Goal: Information Seeking & Learning: Learn about a topic

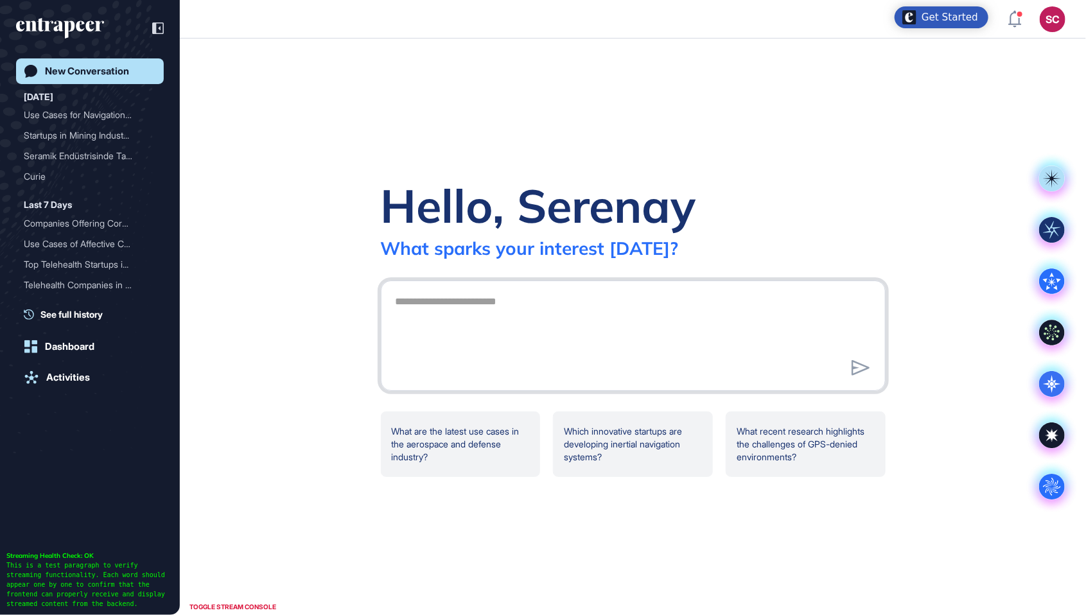
scroll to position [678, 1086]
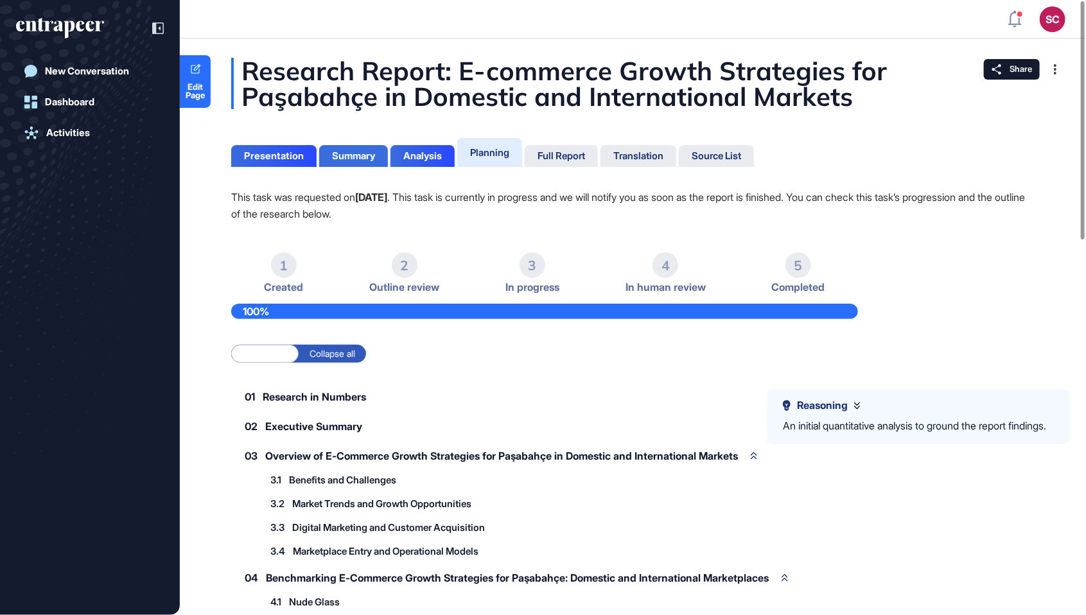
click at [359, 156] on div "Summary" at bounding box center [353, 156] width 43 height 12
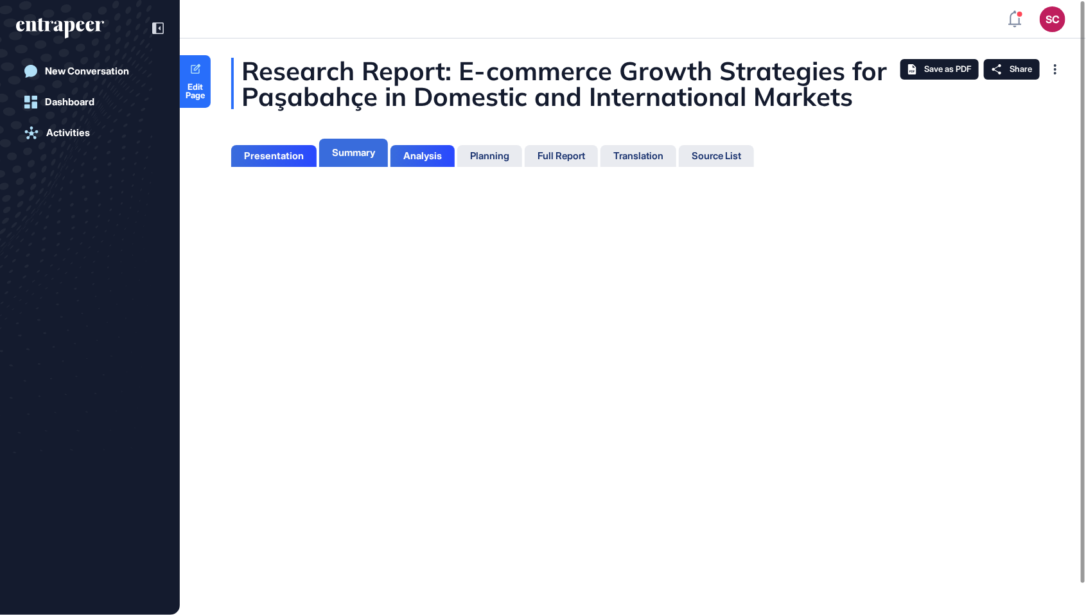
scroll to position [6, 1]
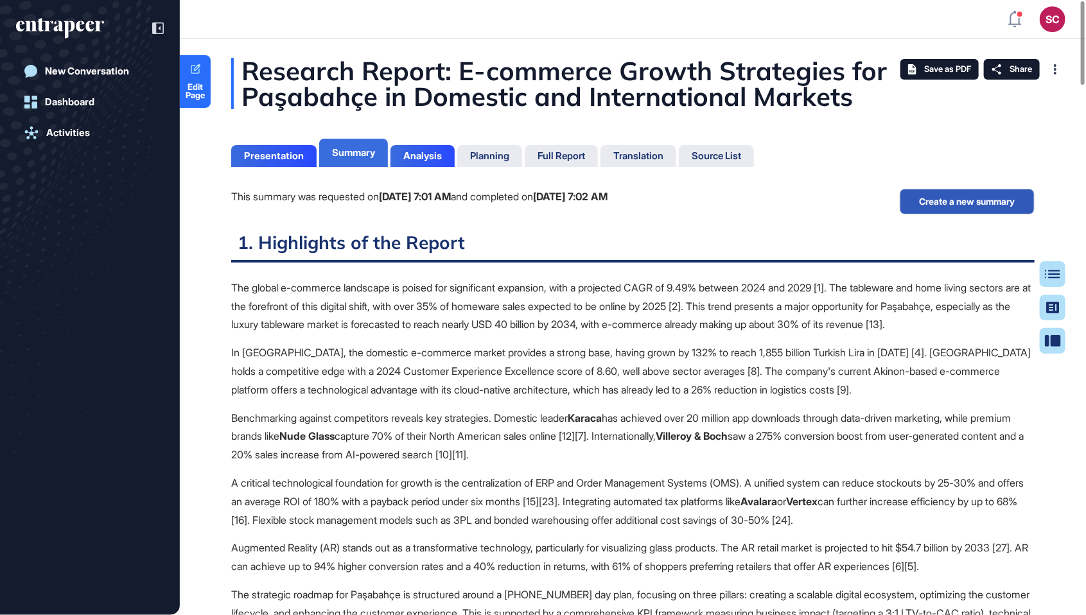
scroll to position [614, 3]
click at [408, 154] on div "Analysis" at bounding box center [422, 156] width 39 height 12
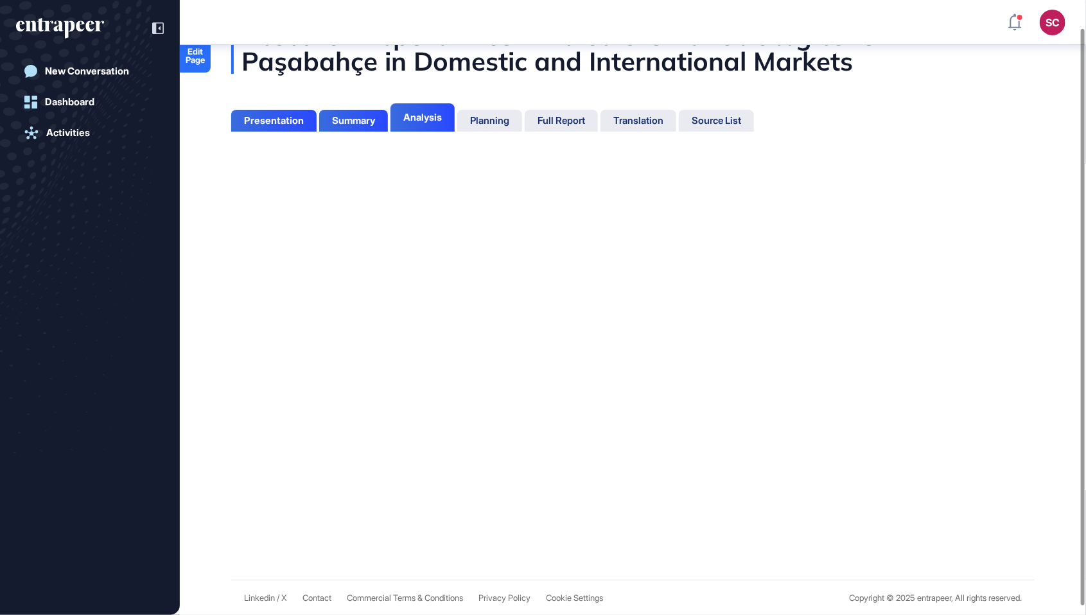
scroll to position [31, 0]
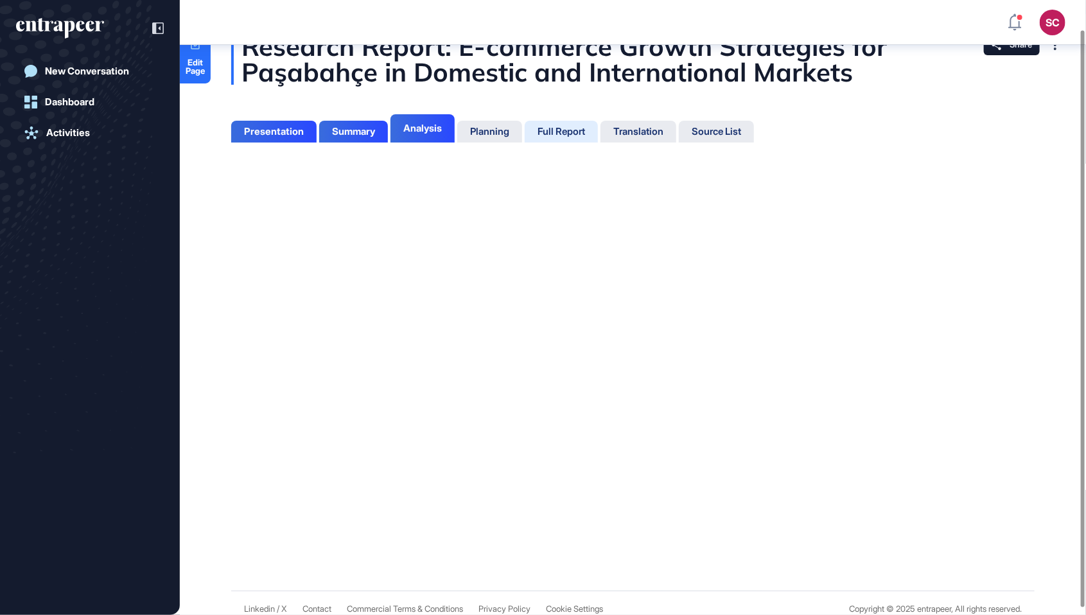
click at [558, 141] on div "Full Report" at bounding box center [561, 132] width 73 height 22
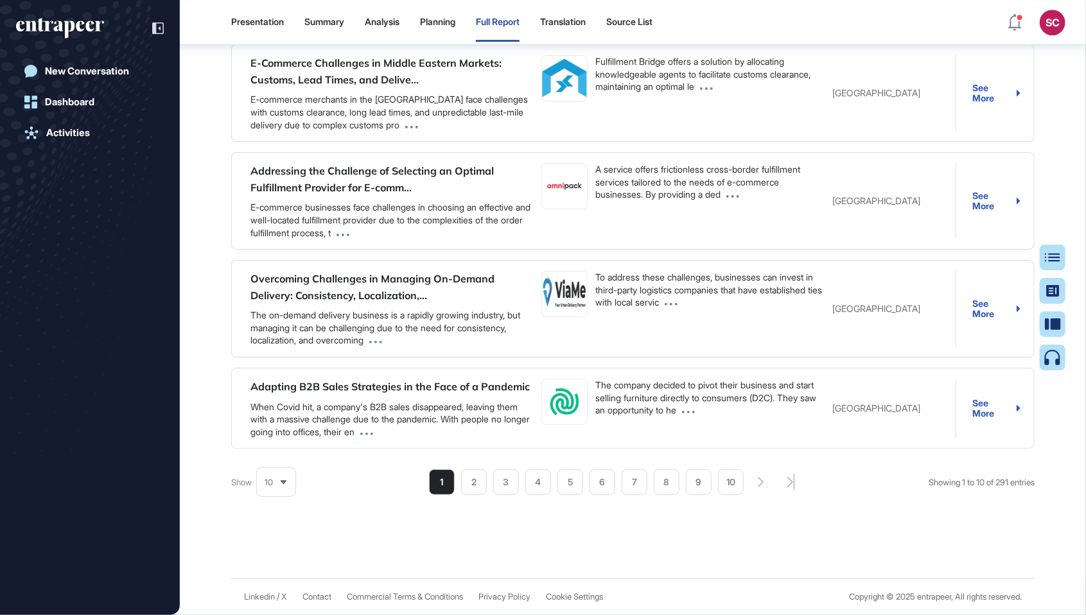
scroll to position [158170, 0]
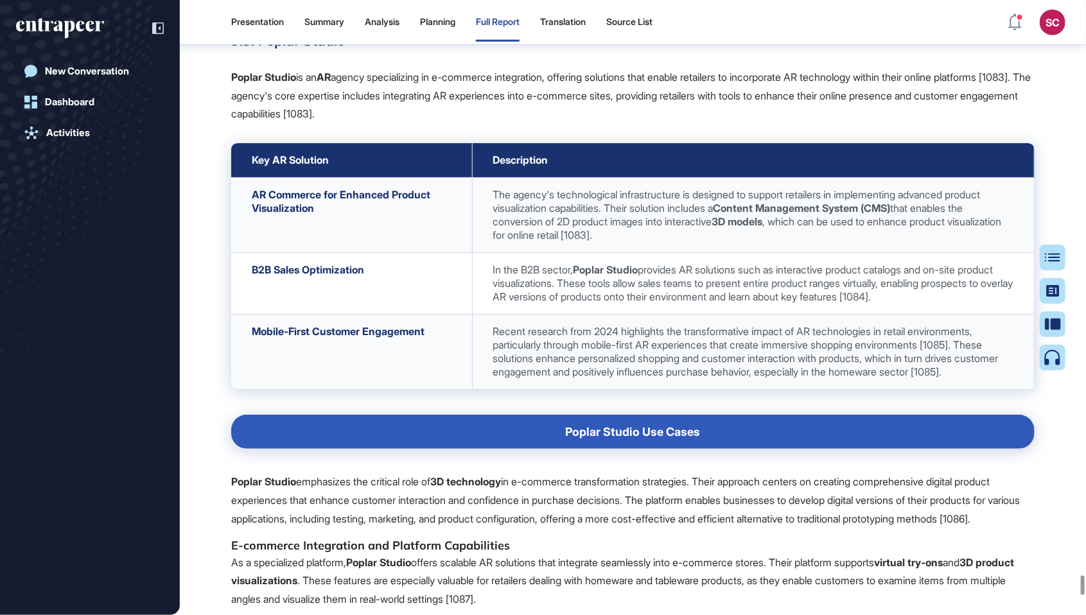
scroll to position [139965, 0]
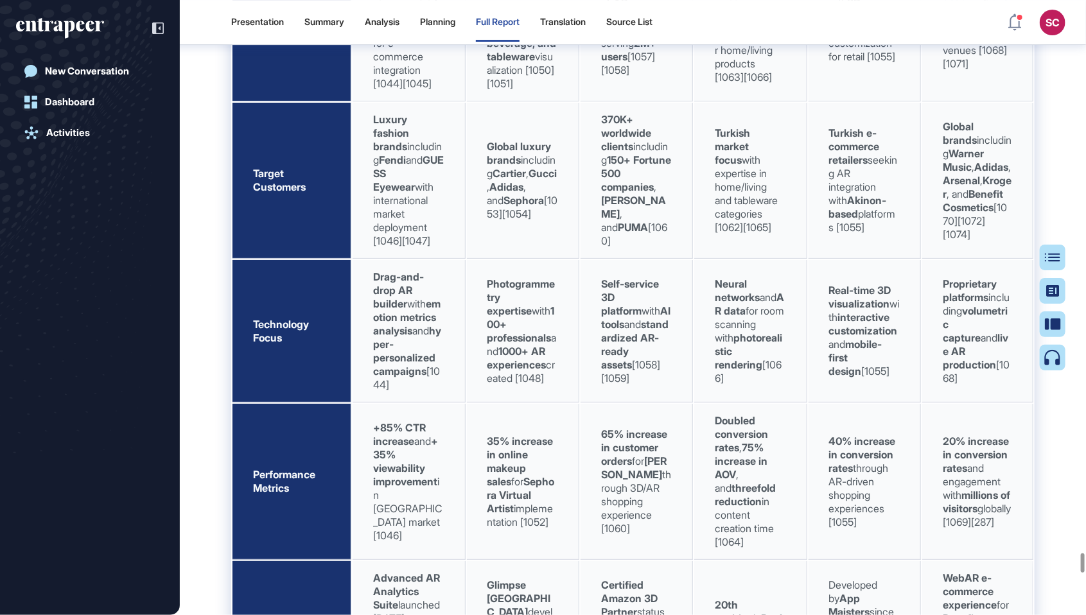
scroll to position [133038, 0]
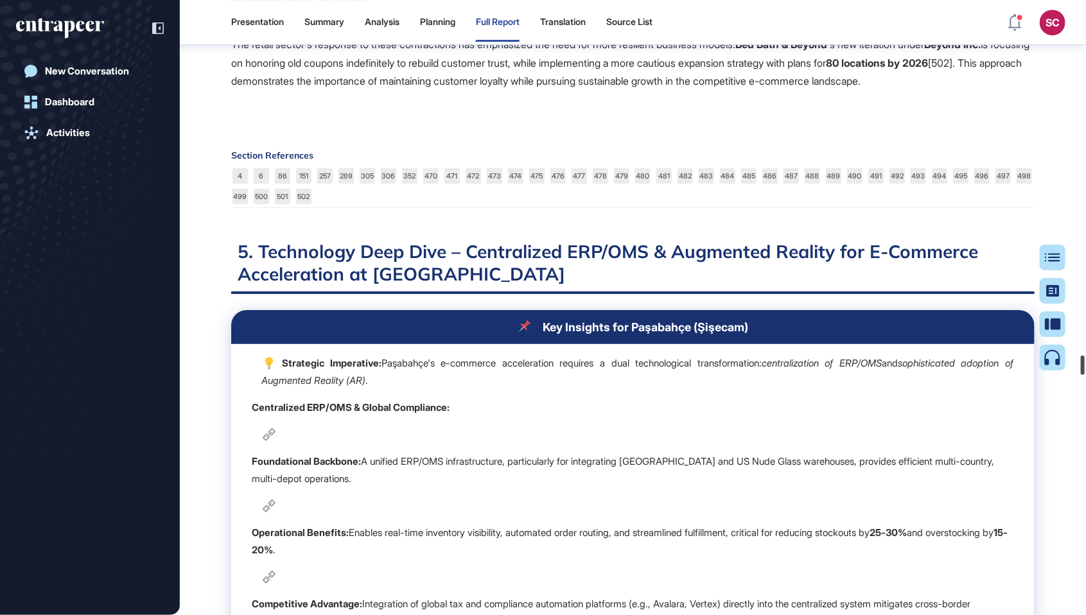
drag, startPoint x: 1083, startPoint y: 424, endPoint x: 1085, endPoint y: 249, distance: 175.3
click at [1085, 356] on div at bounding box center [1083, 365] width 4 height 19
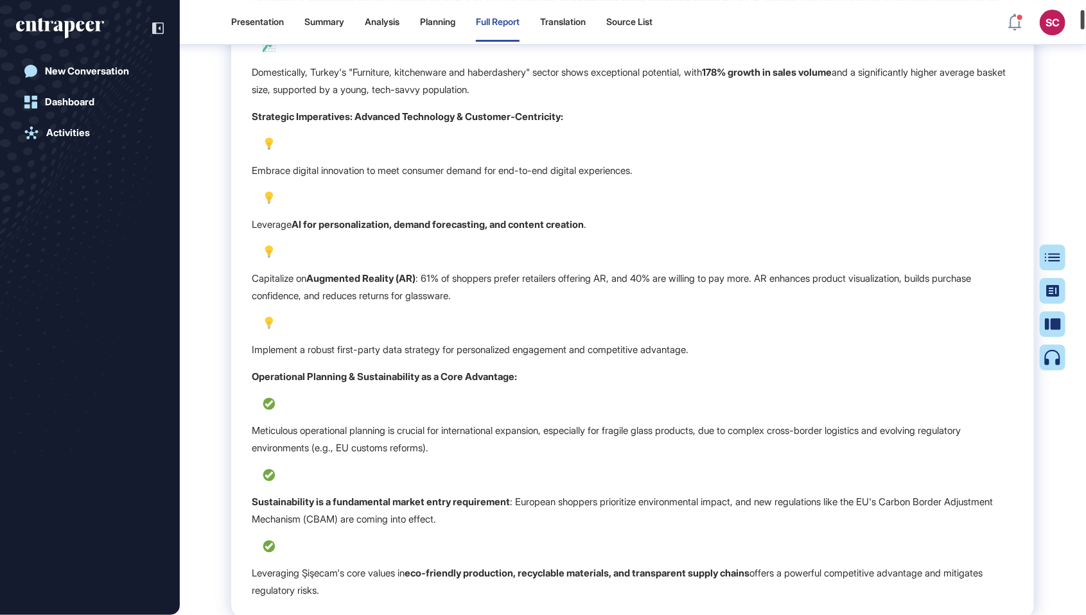
scroll to position [753, 0]
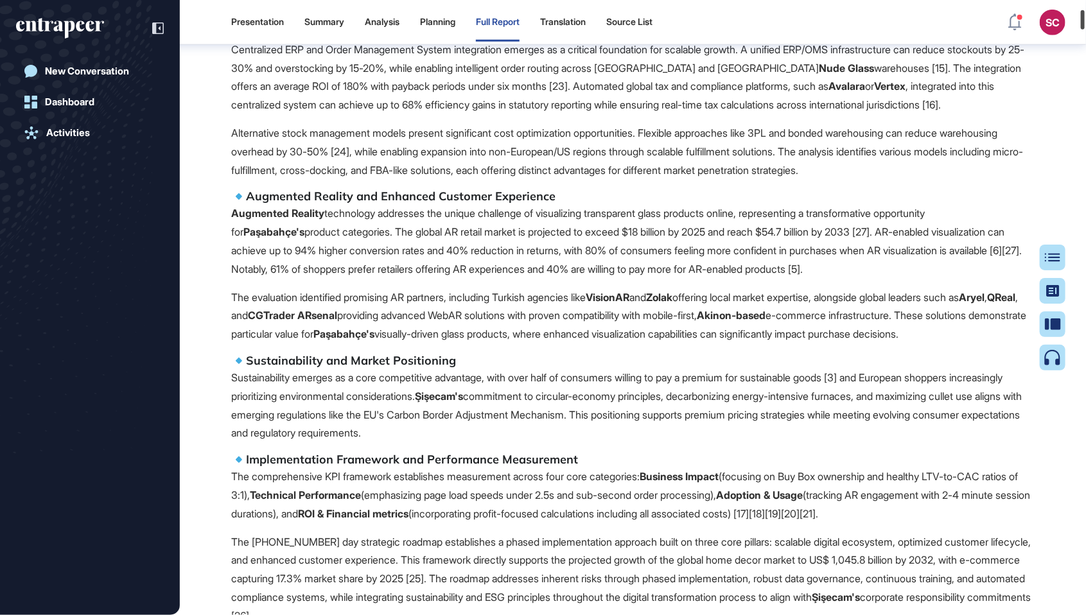
drag, startPoint x: 1085, startPoint y: 246, endPoint x: 1085, endPoint y: 7, distance: 238.9
click at [1085, 10] on div at bounding box center [1083, 19] width 4 height 19
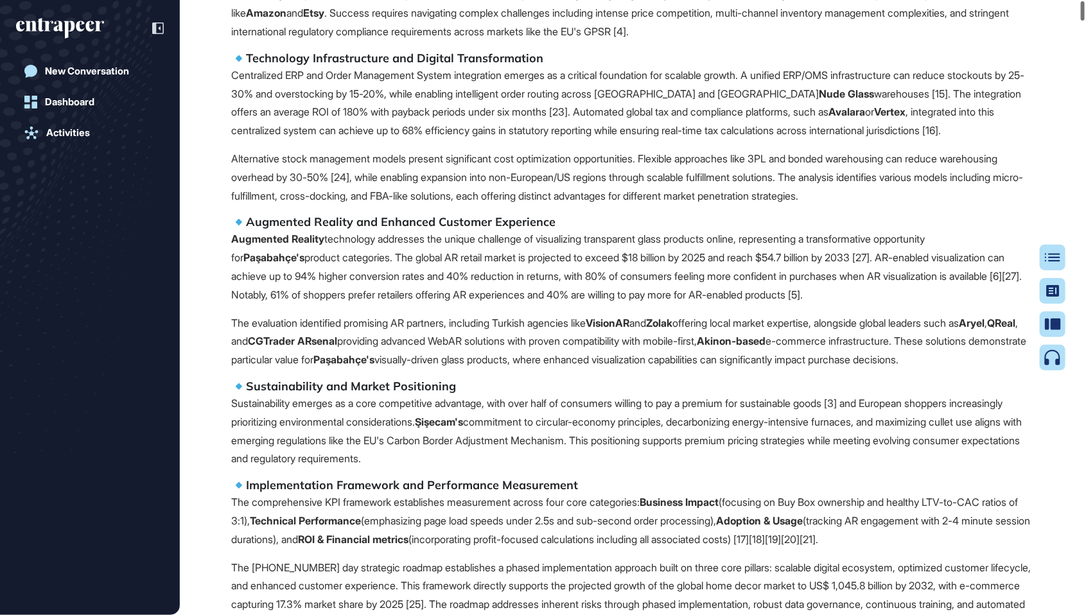
scroll to position [0, 0]
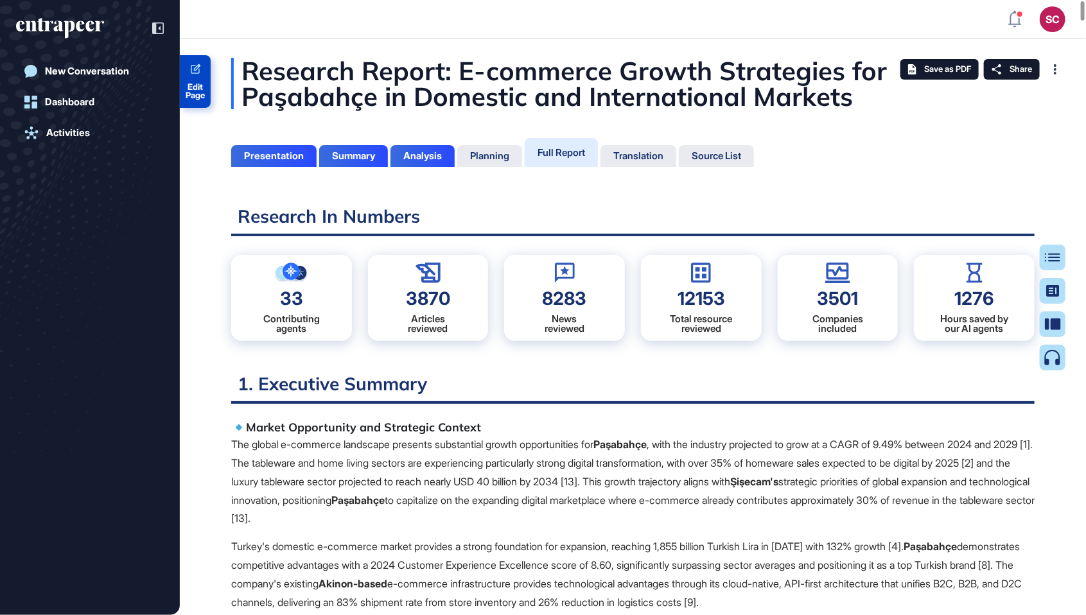
click at [197, 83] on span "Edit Page" at bounding box center [195, 91] width 31 height 17
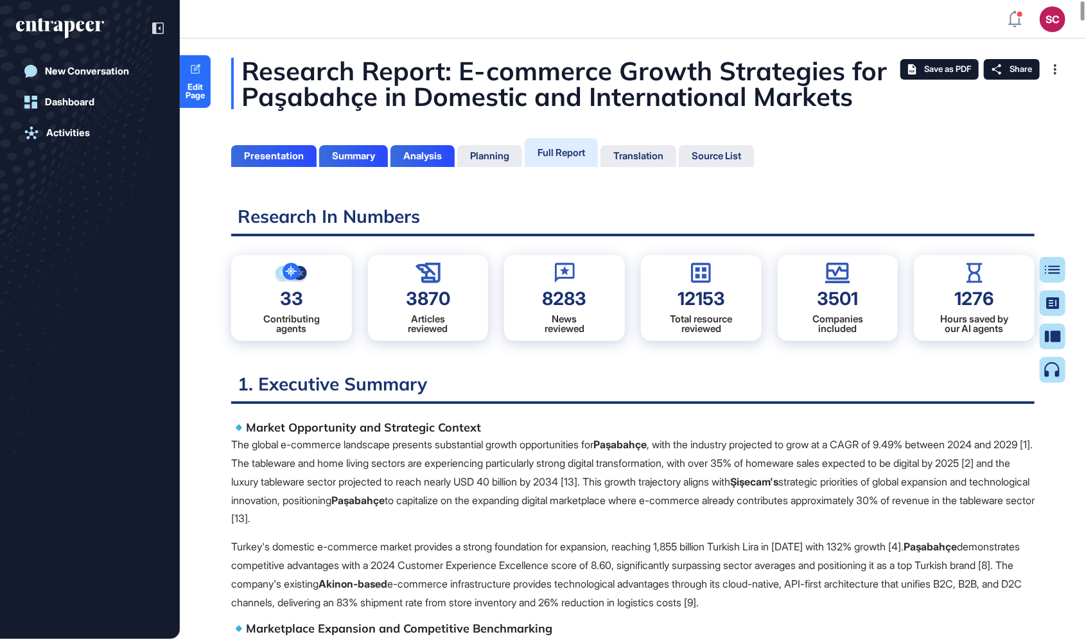
click at [604, 81] on div "Research Report: E-commerce Growth Strategies for Paşabahçe in Domestic and Int…" at bounding box center [632, 83] width 803 height 51
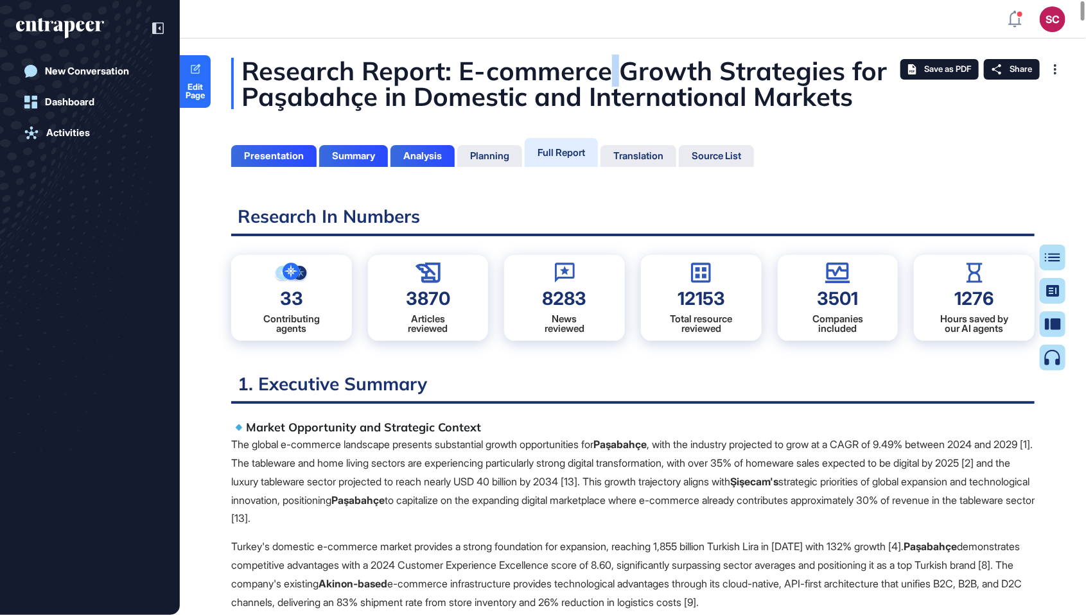
scroll to position [635, 3]
click at [604, 81] on div "Research Report: E-commerce Growth Strategies for Paşabahçe in Domestic and Int…" at bounding box center [632, 83] width 803 height 51
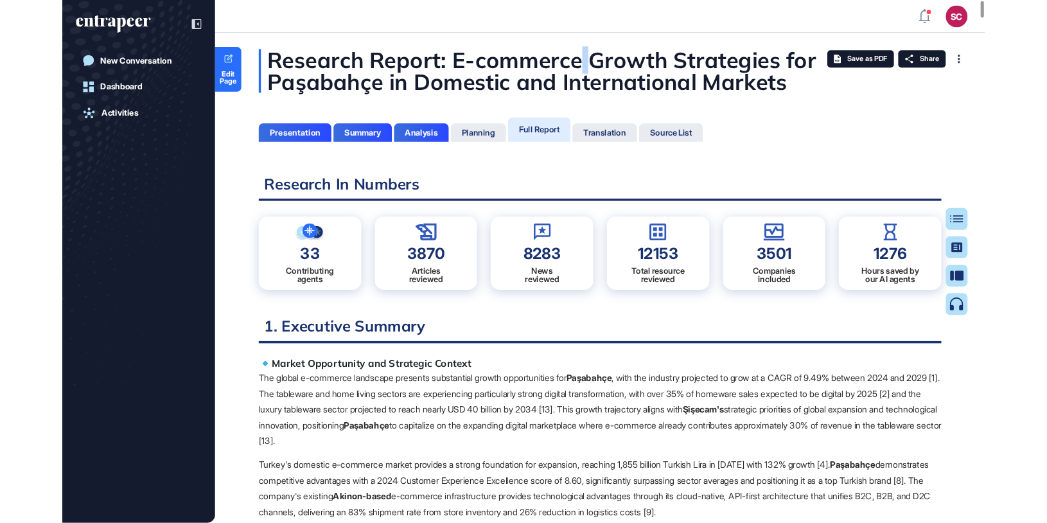
scroll to position [614, 3]
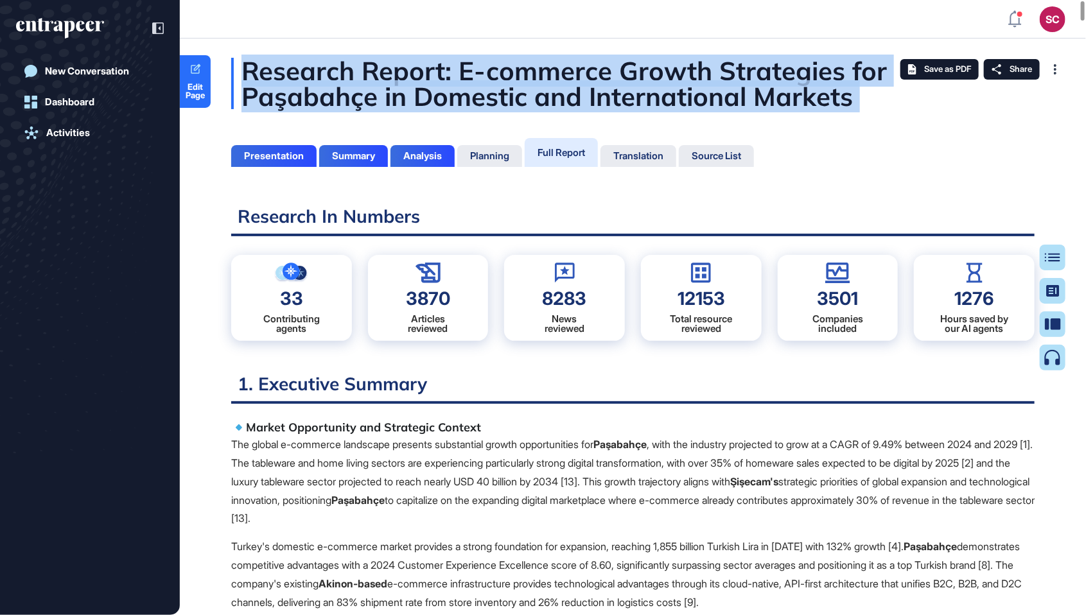
click at [604, 81] on div "Research Report: E-commerce Growth Strategies for Paşabahçe in Domestic and Int…" at bounding box center [632, 83] width 803 height 51
copy div "Research Report: E-commerce Growth Strategies for Paşabahçe in Domestic and Int…"
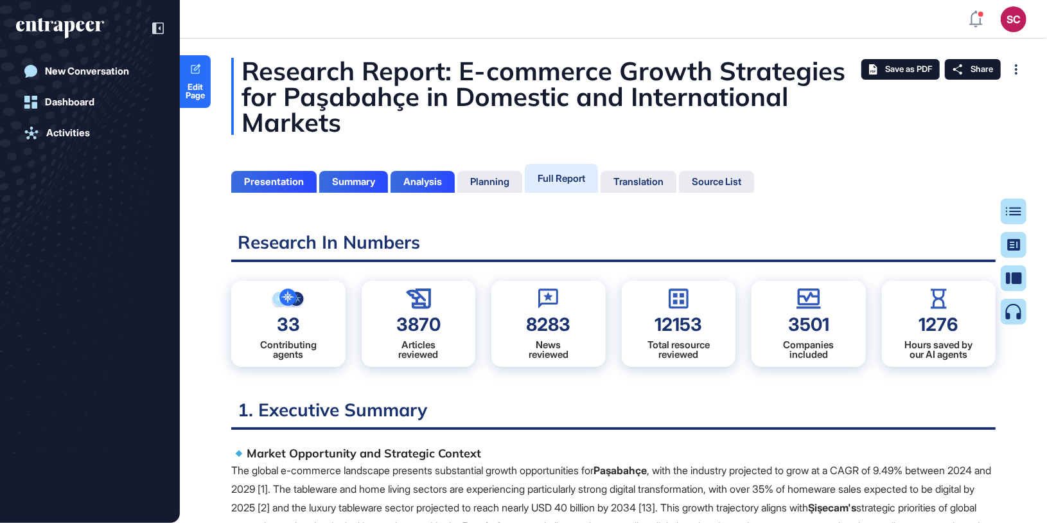
scroll to position [521, 3]
click at [451, 179] on div "Analysis" at bounding box center [422, 182] width 64 height 22
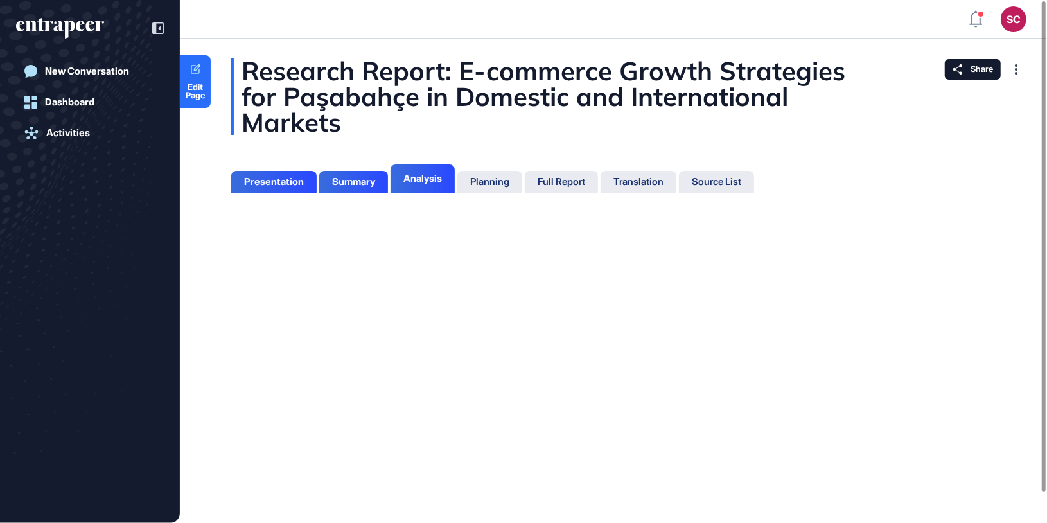
scroll to position [6, 1]
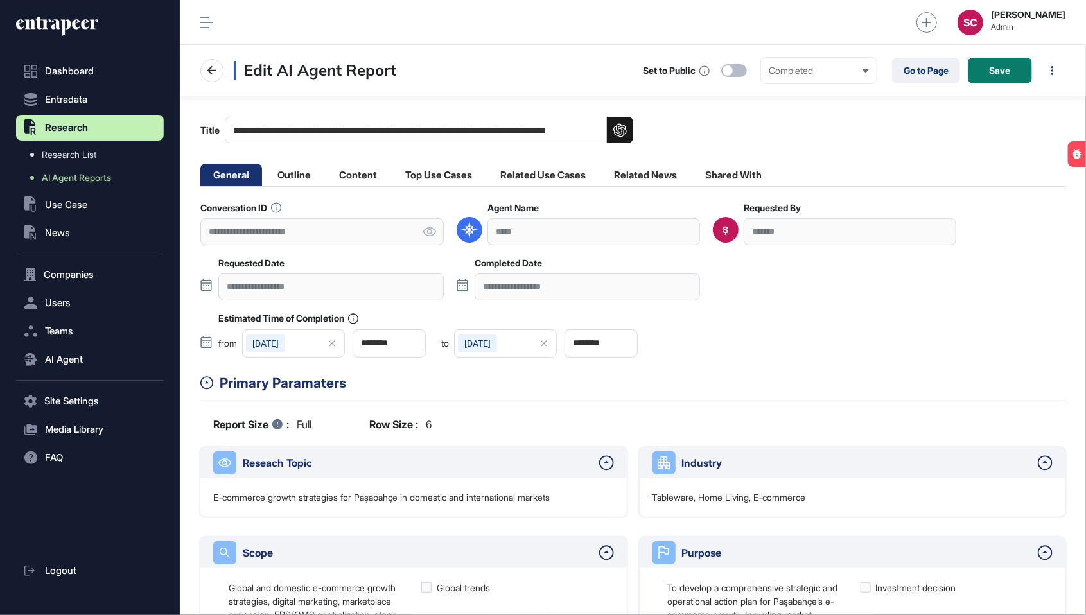
scroll to position [1, 1]
click at [728, 67] on div at bounding box center [727, 71] width 10 height 10
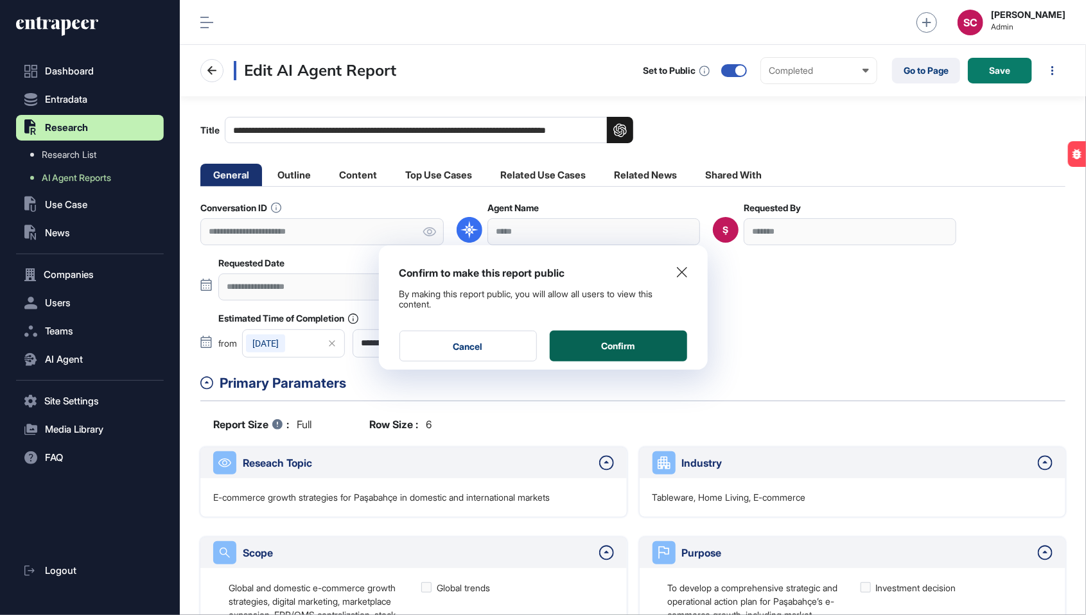
click at [643, 353] on button "Confirm" at bounding box center [618, 346] width 137 height 31
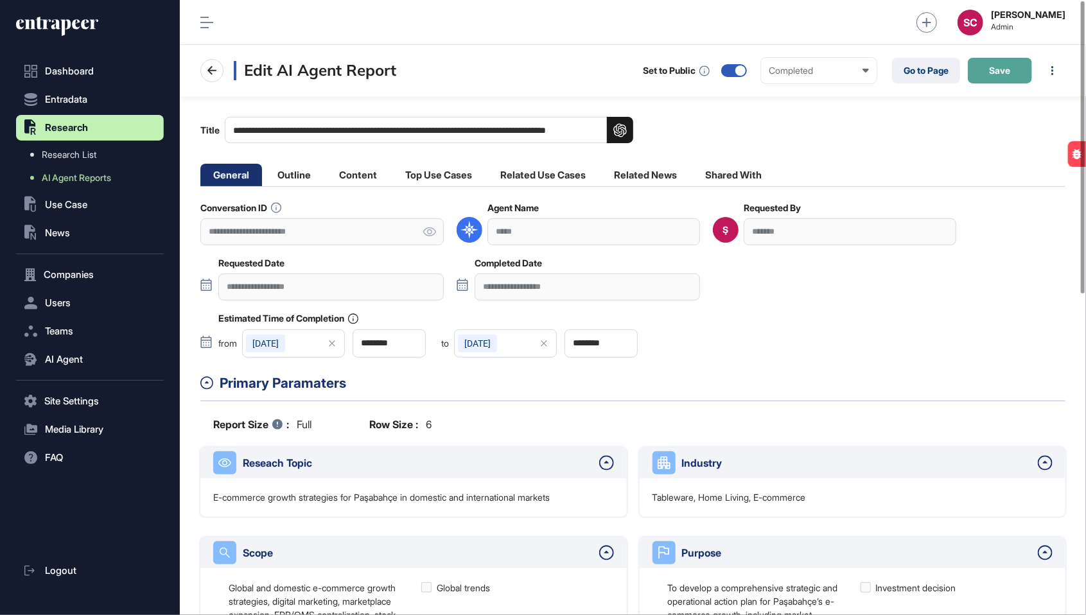
click at [1009, 73] on span "Save" at bounding box center [1000, 70] width 21 height 9
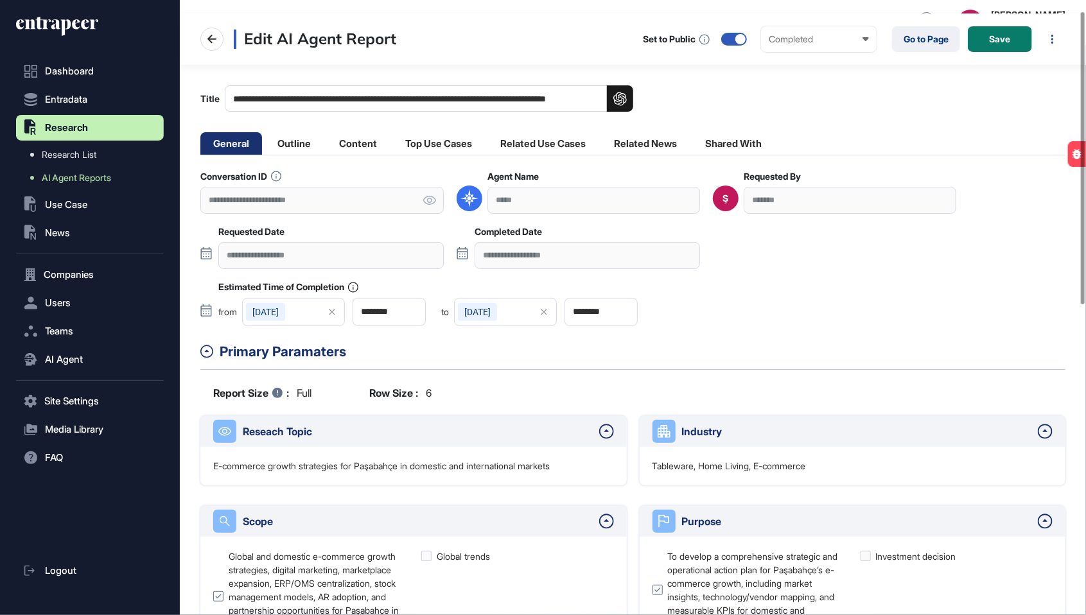
scroll to position [0, 0]
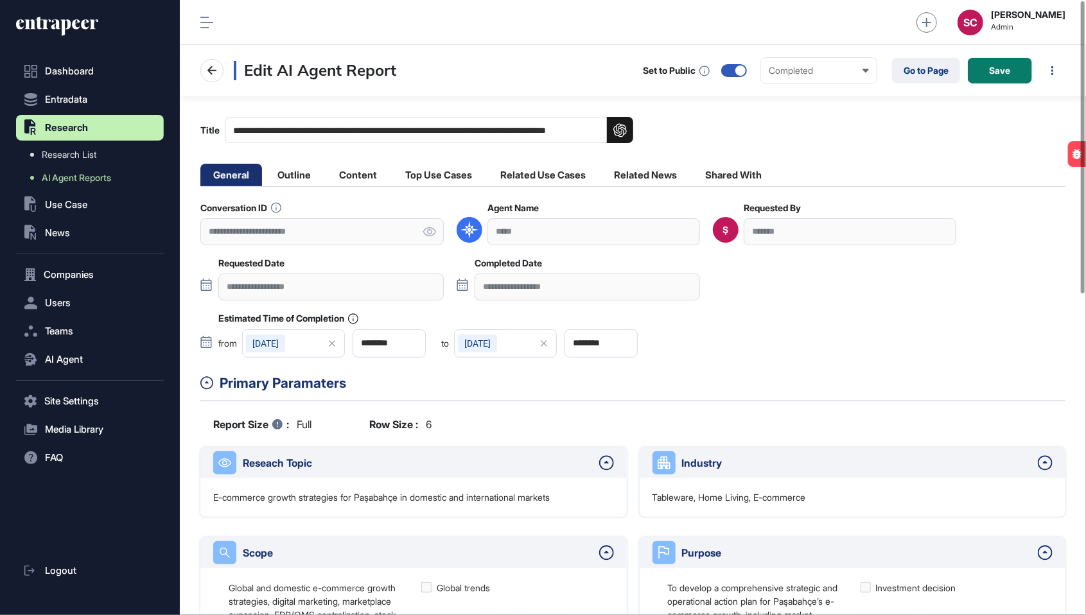
click at [447, 130] on input "**********" at bounding box center [429, 130] width 408 height 26
drag, startPoint x: 440, startPoint y: 135, endPoint x: 365, endPoint y: 126, distance: 75.0
click at [365, 126] on input "**********" at bounding box center [429, 130] width 408 height 26
click at [503, 121] on input "**********" at bounding box center [429, 130] width 408 height 26
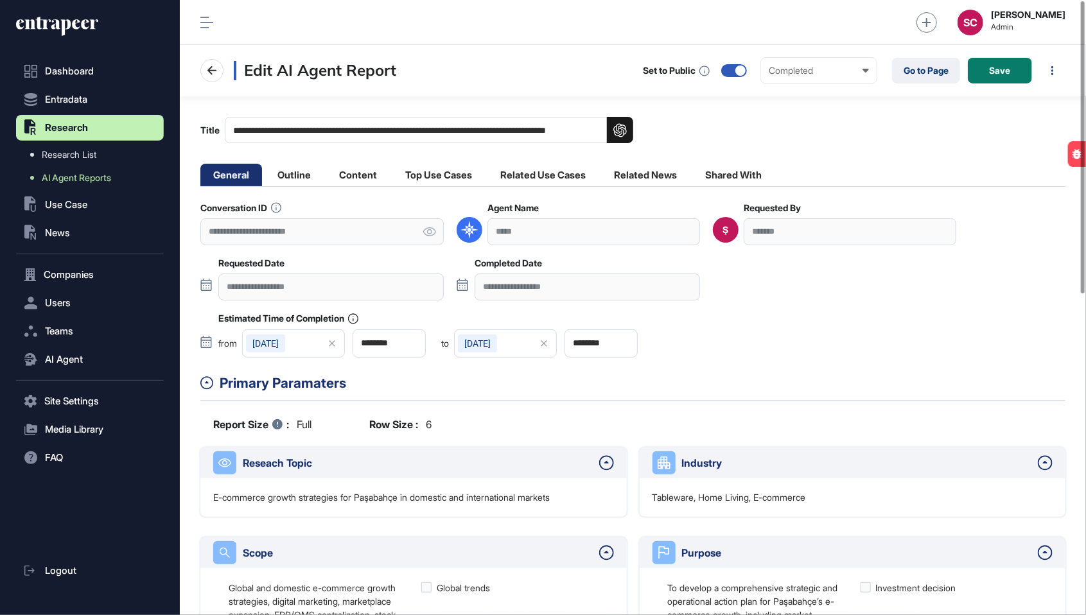
click at [539, 123] on input "**********" at bounding box center [429, 130] width 408 height 26
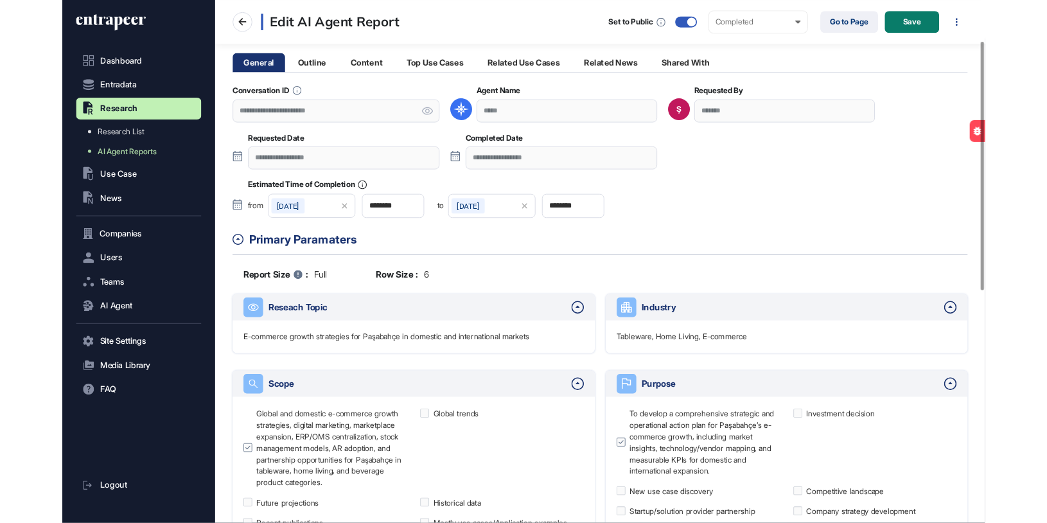
scroll to position [103, 0]
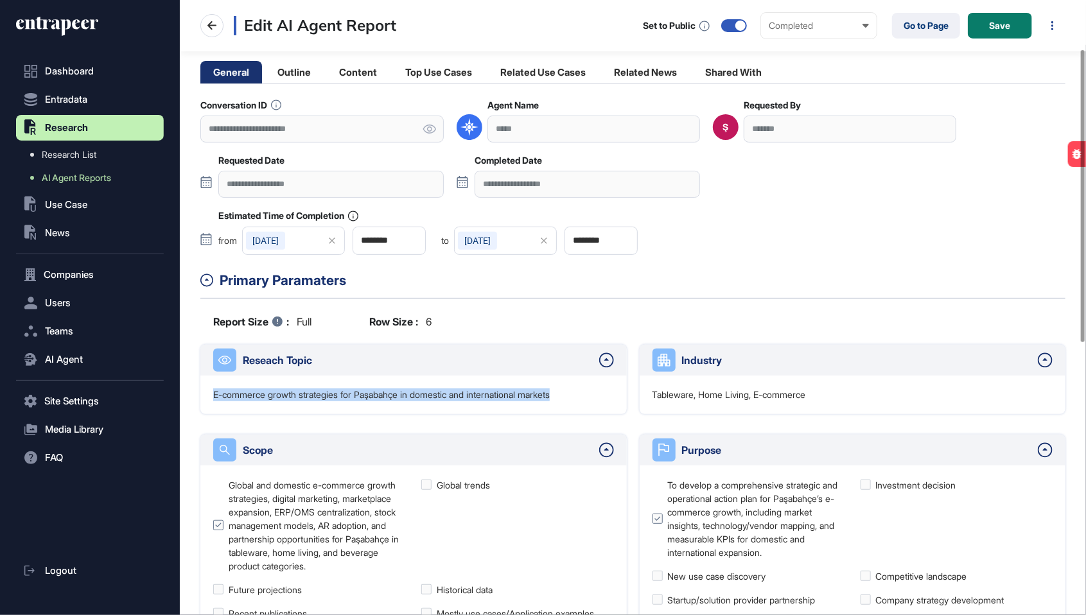
drag, startPoint x: 578, startPoint y: 394, endPoint x: 214, endPoint y: 390, distance: 364.1
click at [214, 391] on div "E-commerce growth strategies for Paşabahçe in domestic and international markets" at bounding box center [413, 395] width 426 height 39
copy p "E-commerce growth strategies for Paşabahçe in domestic and international markets"
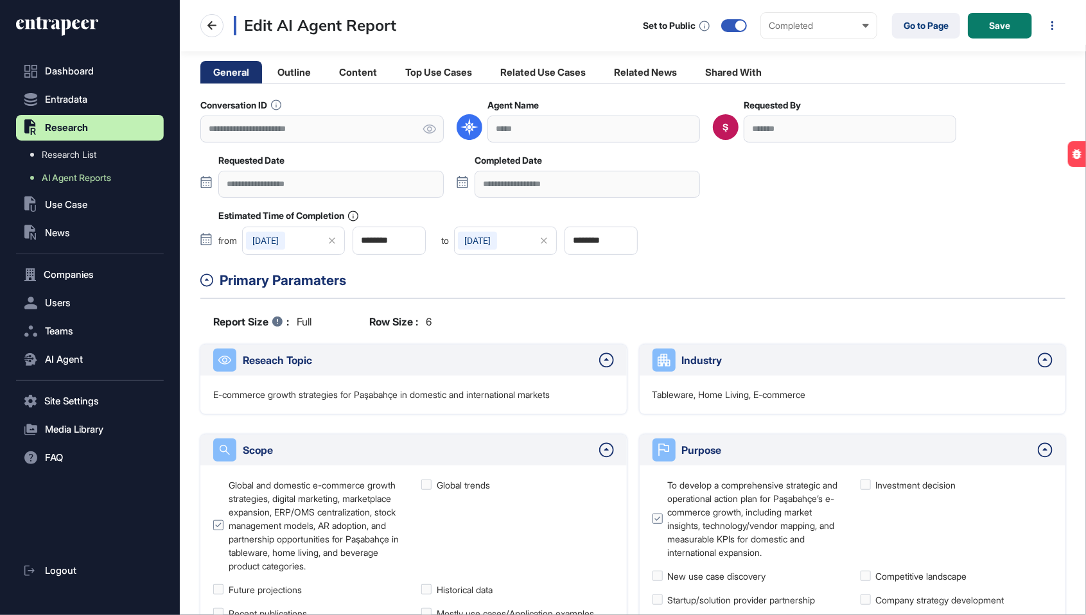
click at [144, 35] on div "Dashboard Entradata .st0{fill:currentColor} Research Research List AI Agent Rep…" at bounding box center [90, 314] width 148 height 603
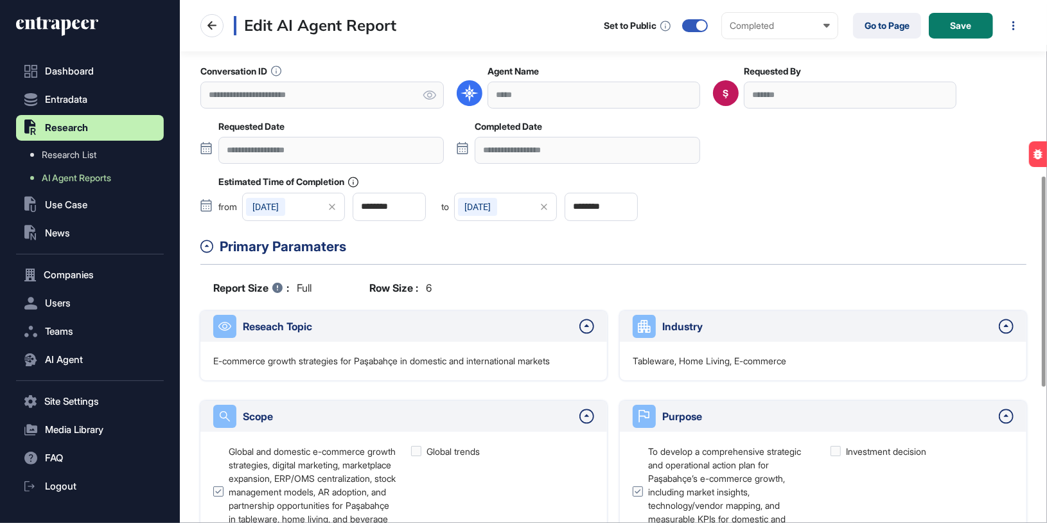
scroll to position [0, 0]
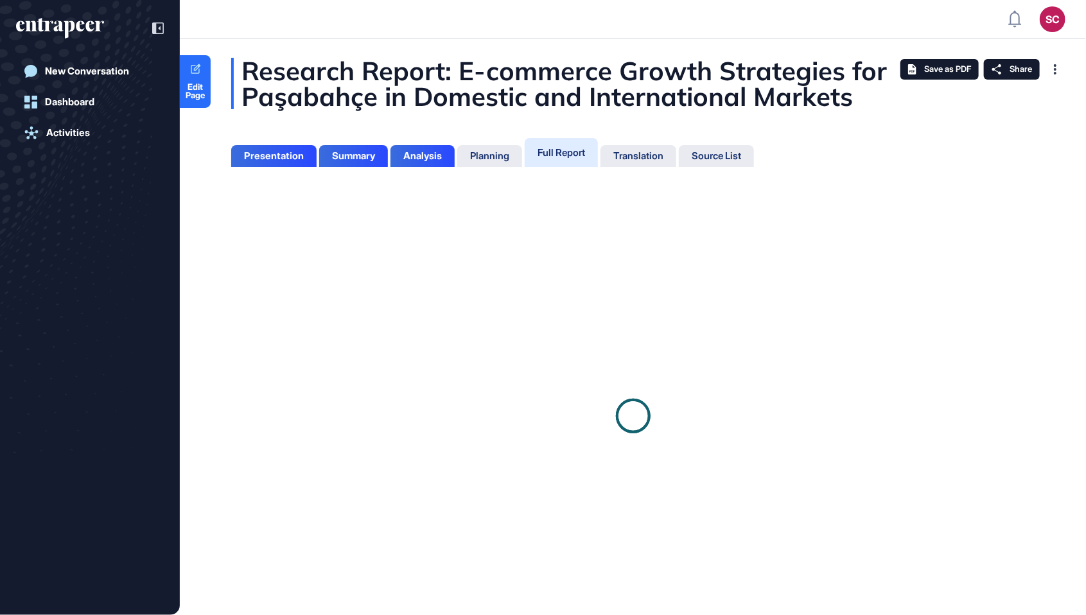
scroll to position [6, 1]
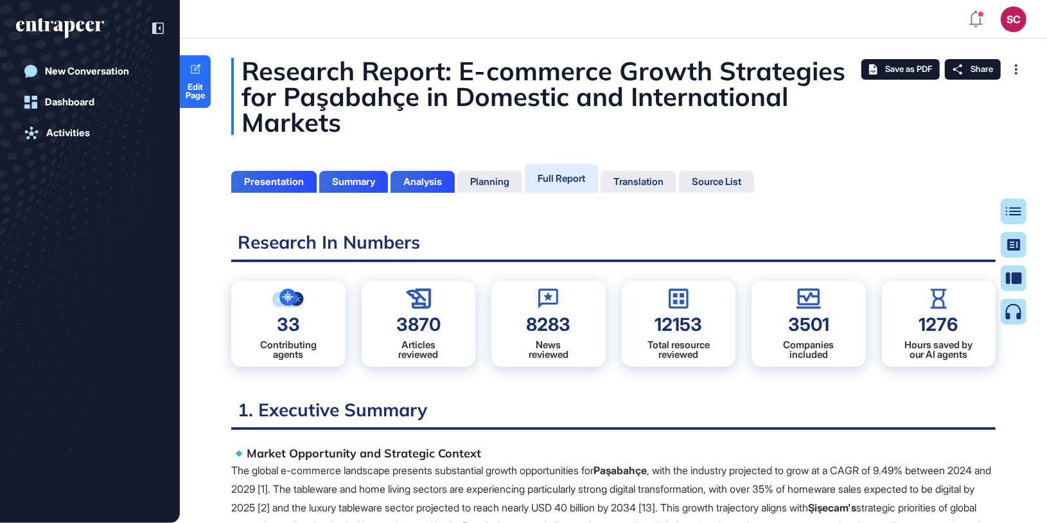
click at [551, 381] on div "33 Contributing agents 3870 Articles reviewed 8283 News reviewed 12153 Total re…" at bounding box center [613, 323] width 764 height 117
click at [661, 178] on div "Translation" at bounding box center [638, 182] width 50 height 12
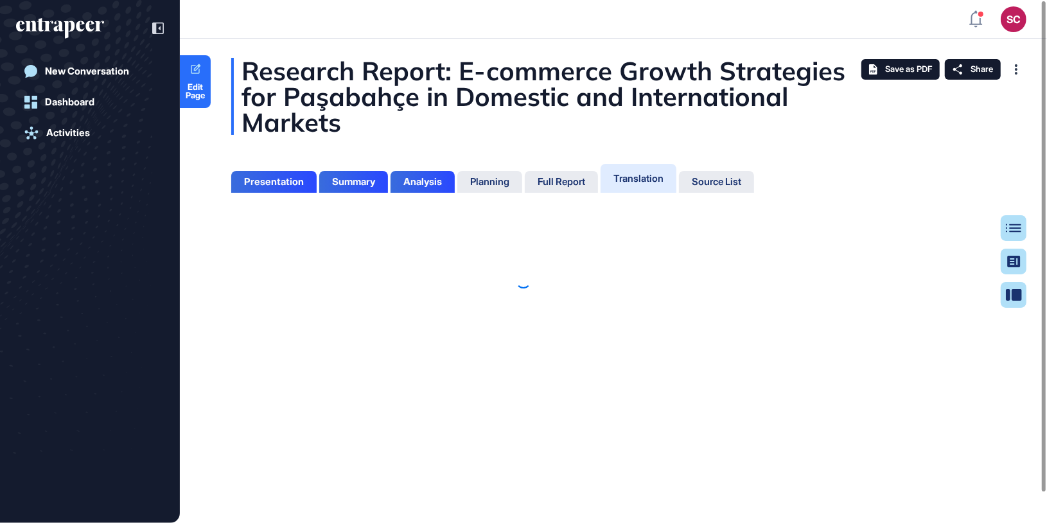
scroll to position [6, 1]
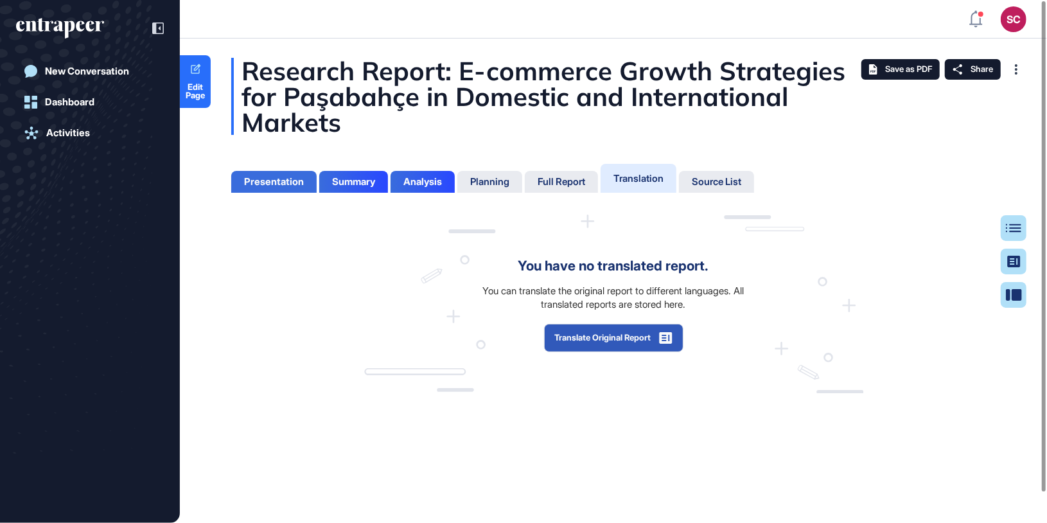
click at [290, 188] on div "Presentation" at bounding box center [273, 182] width 85 height 22
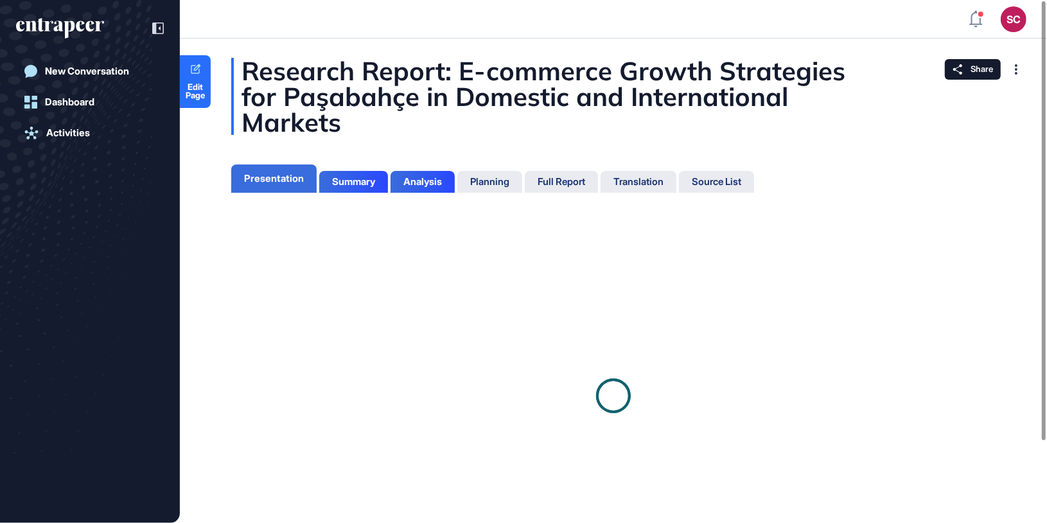
scroll to position [6, 1]
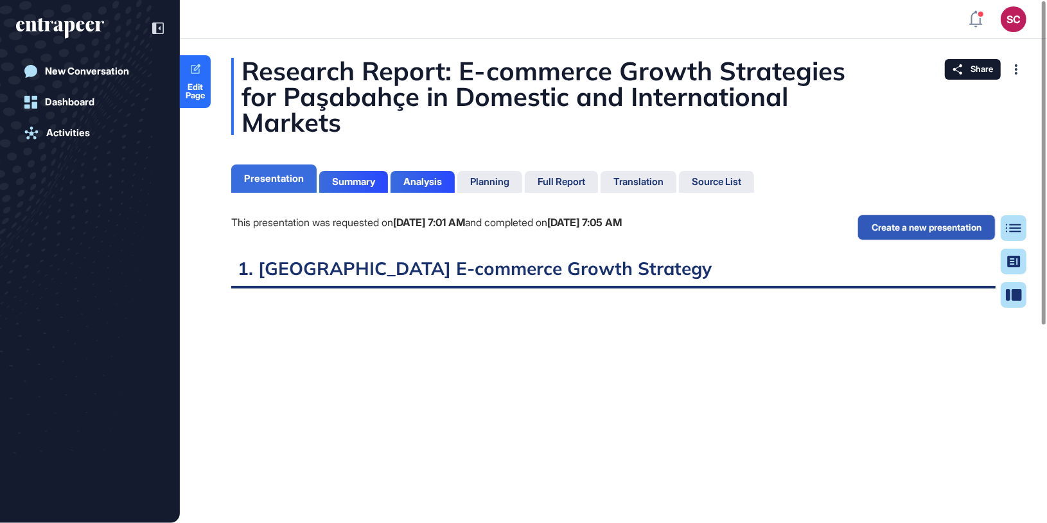
scroll to position [6, 1]
